Goal: Task Accomplishment & Management: Complete application form

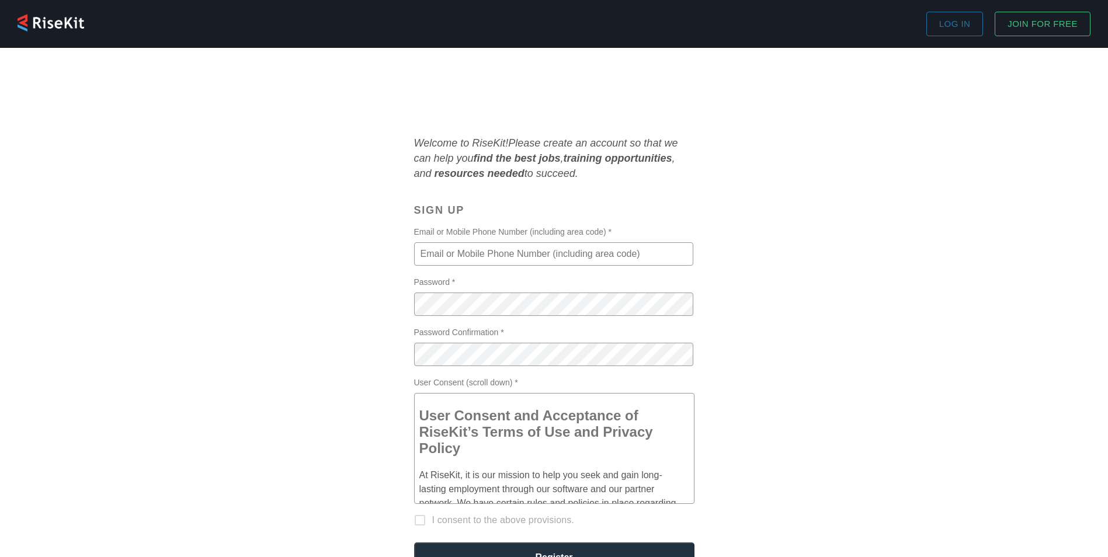
click at [485, 258] on input "Email or Mobile Phone Number (including area code) *" at bounding box center [553, 253] width 279 height 23
type input "[EMAIL_ADDRESS][DOMAIN_NAME]"
click at [713, 328] on div "Welcome to RiseKit! Please create an account so that we can help you find the b…" at bounding box center [554, 389] width 1080 height 507
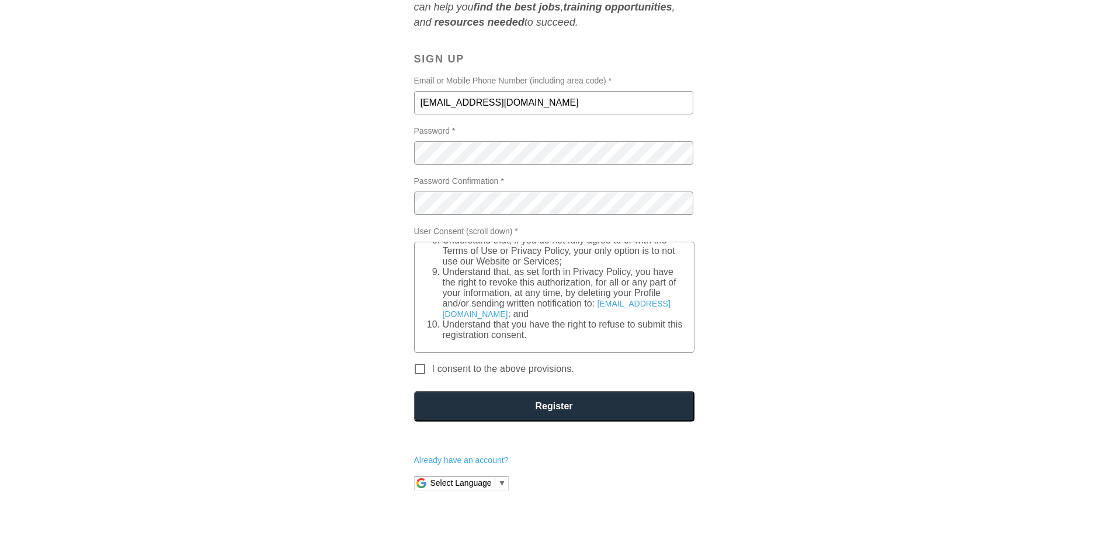
scroll to position [155, 0]
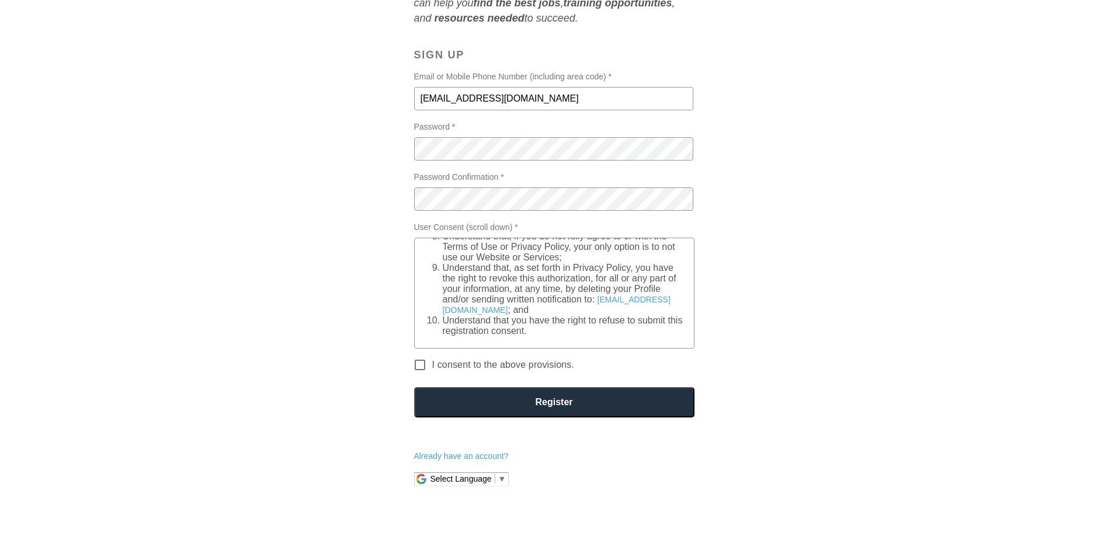
click at [420, 366] on input "I consent to the above provisions." at bounding box center [420, 371] width 25 height 25
checkbox input "true"
click at [521, 408] on input "Register" at bounding box center [554, 402] width 280 height 30
click at [556, 393] on input "Register" at bounding box center [554, 402] width 280 height 30
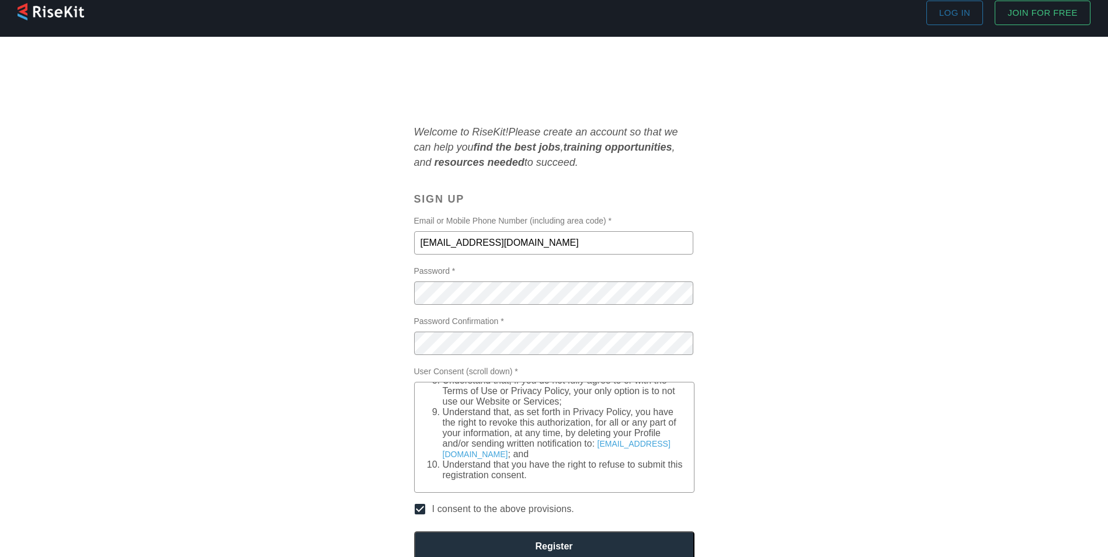
scroll to position [6, 0]
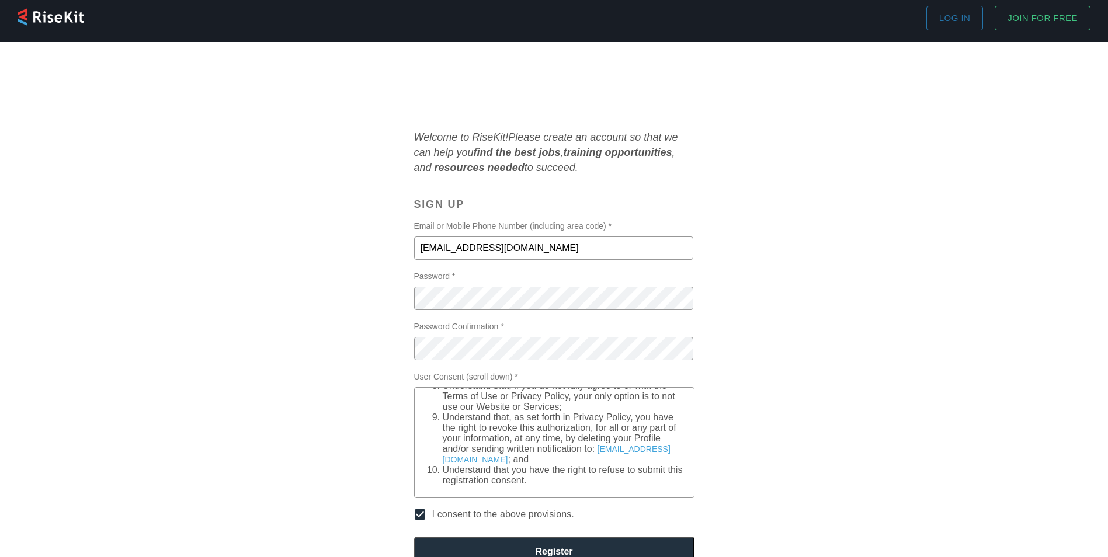
drag, startPoint x: 563, startPoint y: 251, endPoint x: 373, endPoint y: 269, distance: 190.8
click at [373, 269] on div "Welcome to RiseKit! Please create an account so that we can help you find the b…" at bounding box center [554, 383] width 1080 height 507
type input "7082505131"
click at [671, 545] on input "Register" at bounding box center [554, 552] width 280 height 30
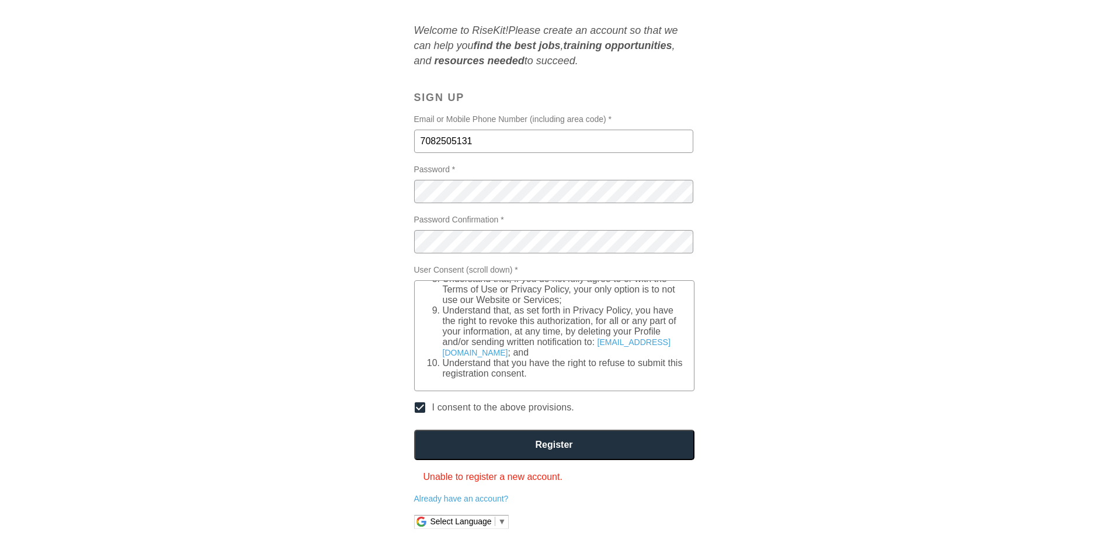
scroll to position [122, 0]
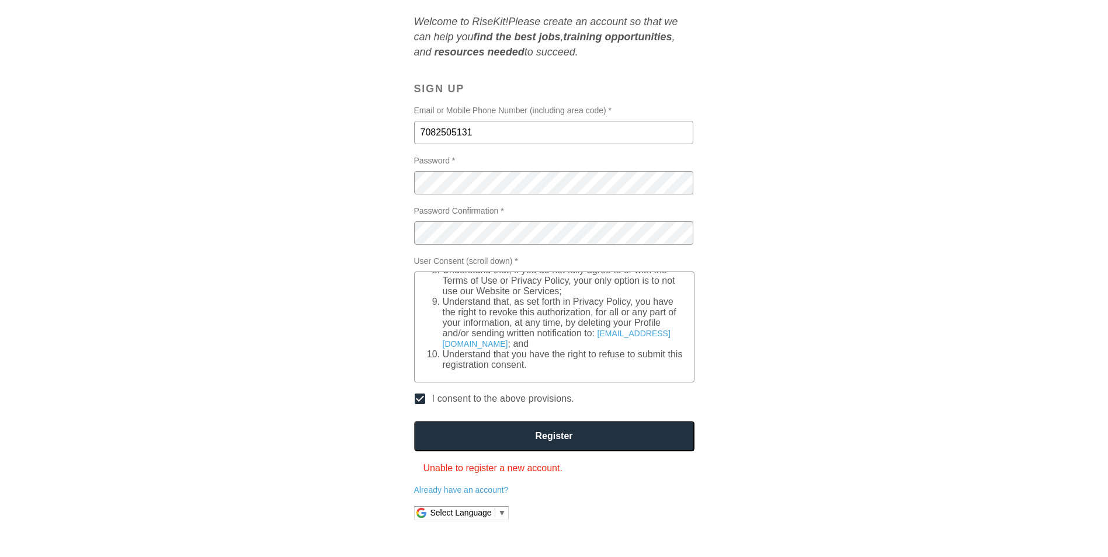
click at [554, 436] on input "Register" at bounding box center [554, 436] width 280 height 30
